Goal: Use online tool/utility: Utilize a website feature to perform a specific function

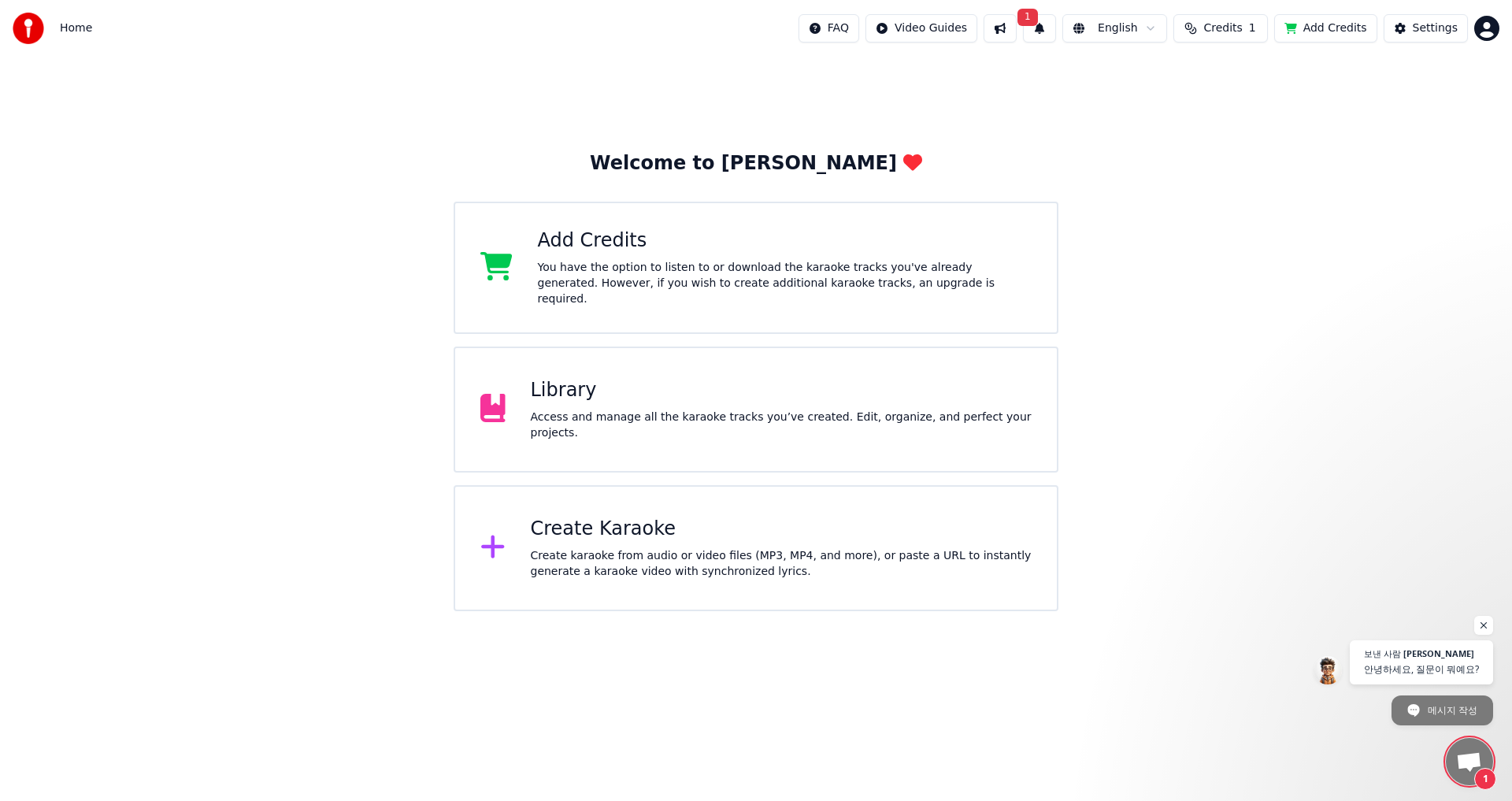
click at [574, 538] on div "Create Karaoke Create karaoke from audio or video files (MP3, MP4, and more), o…" at bounding box center [781, 548] width 502 height 63
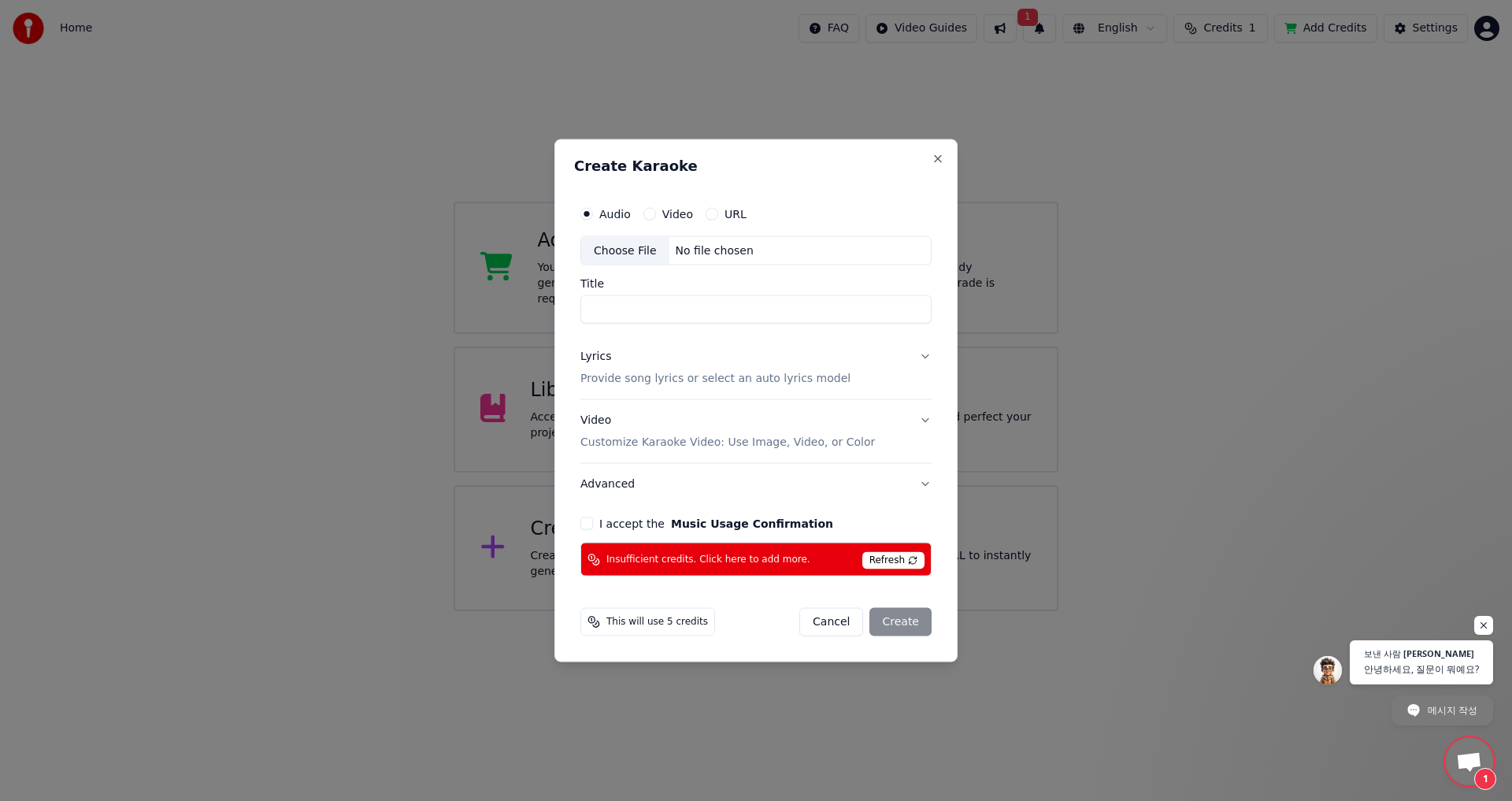
click at [891, 558] on span "Refresh" at bounding box center [893, 560] width 62 height 18
click at [937, 159] on button "Close" at bounding box center [938, 158] width 13 height 13
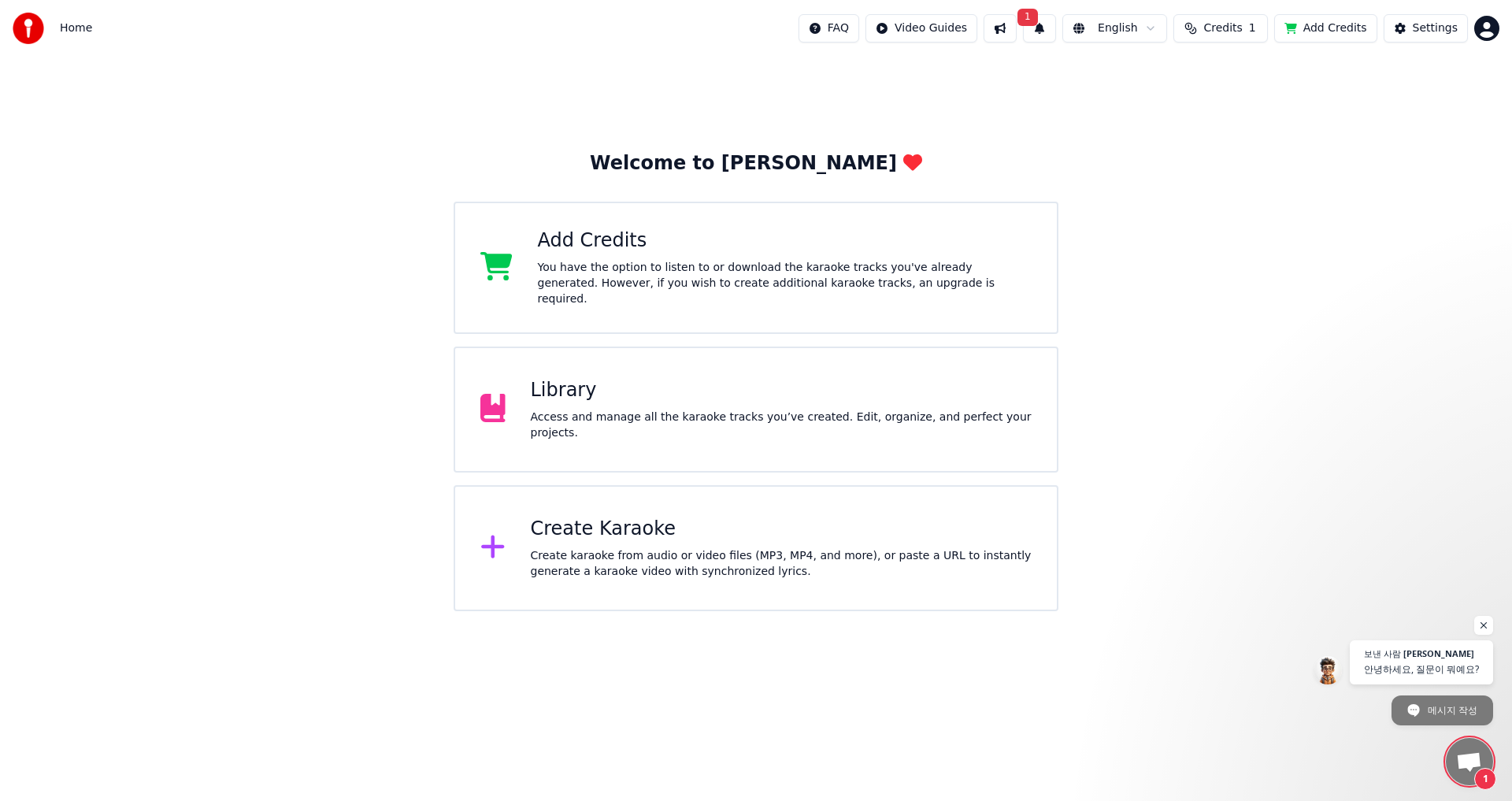
click at [1049, 26] on button "1" at bounding box center [1039, 28] width 33 height 28
click at [1163, 82] on button "Update" at bounding box center [1166, 78] width 67 height 28
click at [604, 269] on div "You have the option to listen to or download the karaoke tracks you've already …" at bounding box center [785, 283] width 494 height 48
